Goal: Task Accomplishment & Management: Use online tool/utility

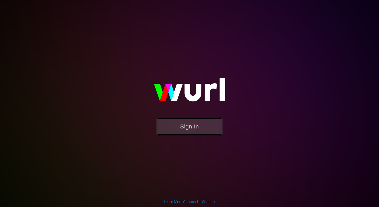
click at [197, 123] on button "Sign In" at bounding box center [190, 126] width 66 height 17
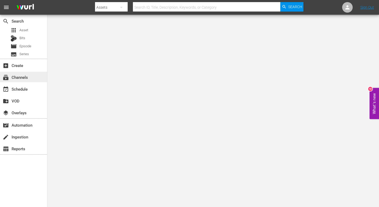
click at [28, 77] on div "subscriptions Channels" at bounding box center [14, 76] width 29 height 5
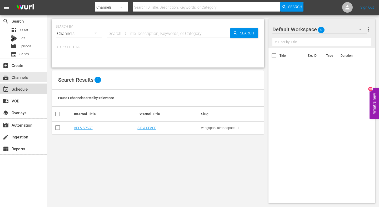
click at [28, 88] on div "event_available Schedule" at bounding box center [14, 88] width 29 height 5
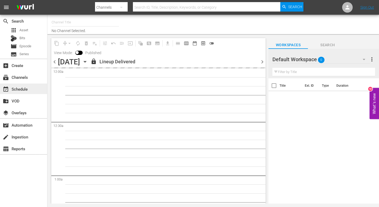
type input "AIR & SPACE (1684)"
